Goal: Task Accomplishment & Management: Manage account settings

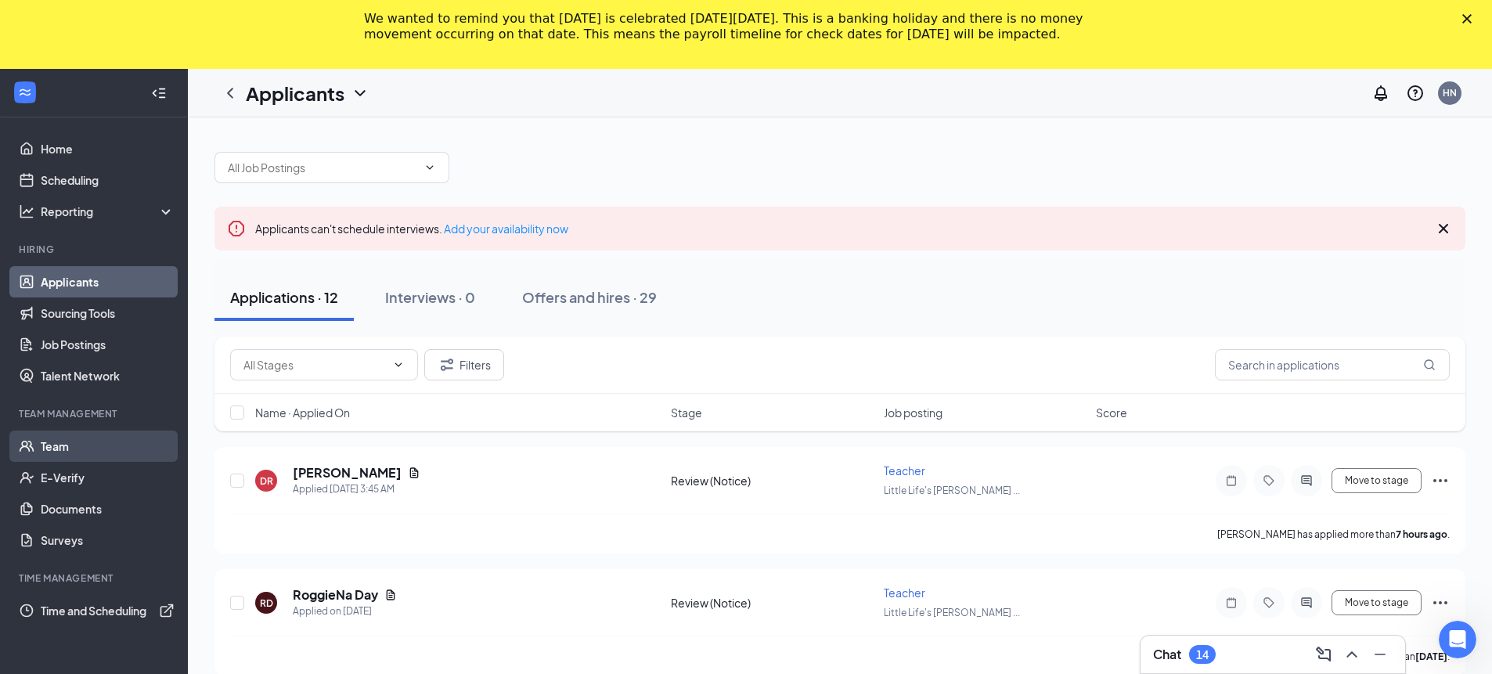
click at [97, 438] on link "Team" at bounding box center [108, 446] width 134 height 31
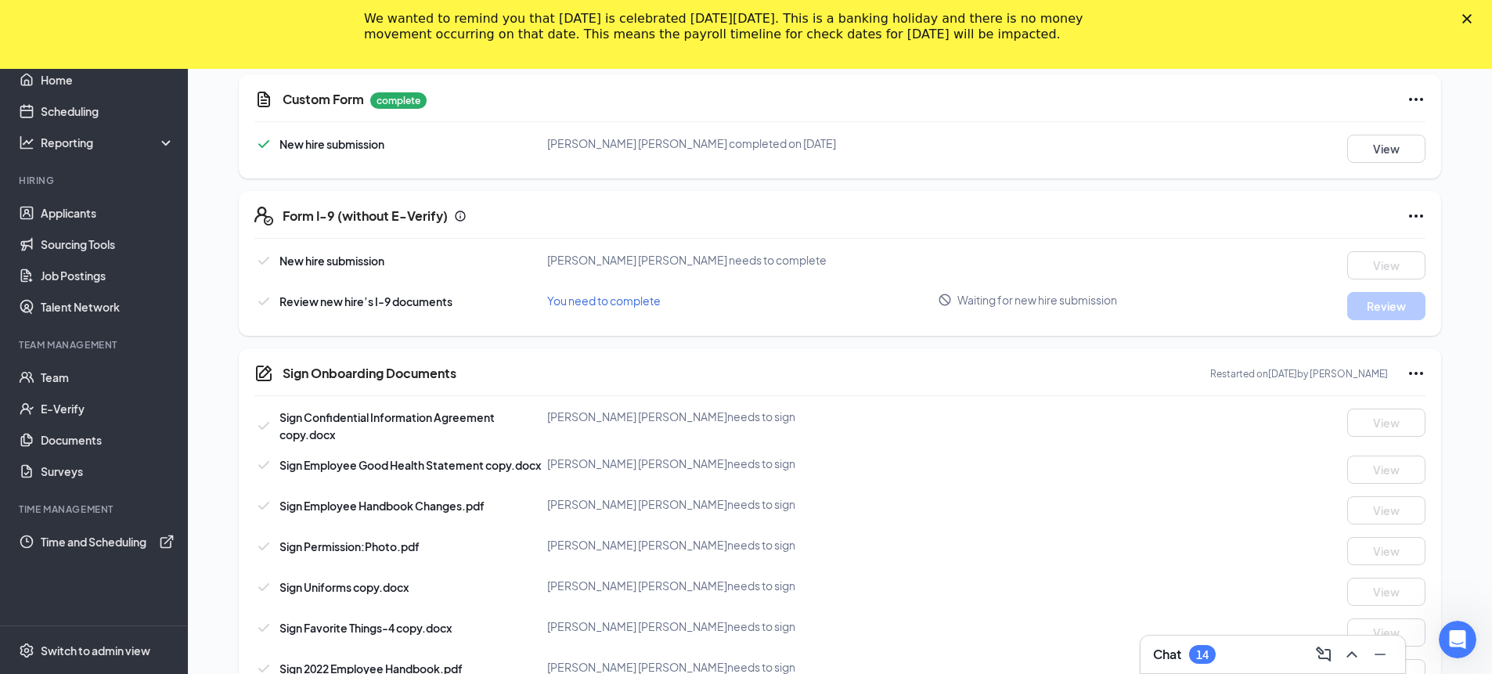
scroll to position [587, 0]
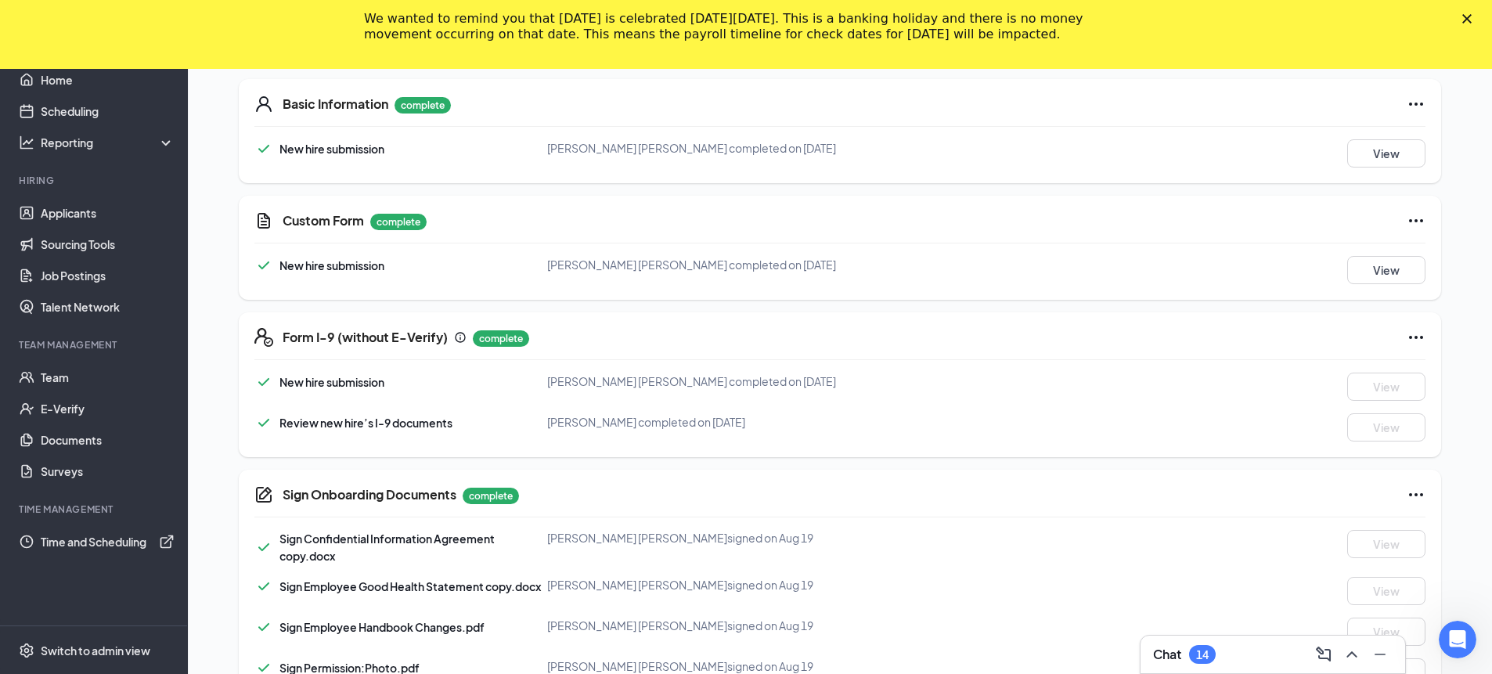
scroll to position [456, 0]
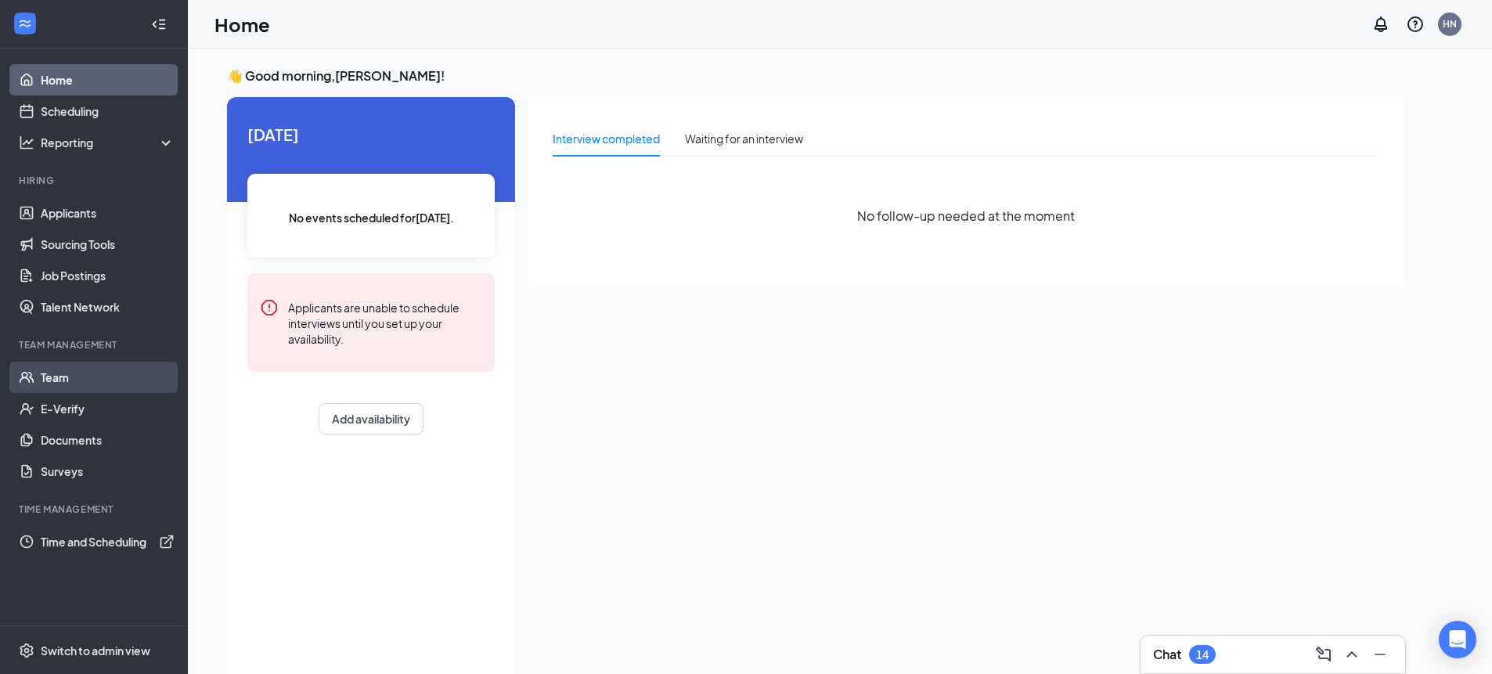
scroll to position [2, 0]
click at [89, 388] on link "Team" at bounding box center [108, 377] width 134 height 31
